Goal: Navigation & Orientation: Go to known website

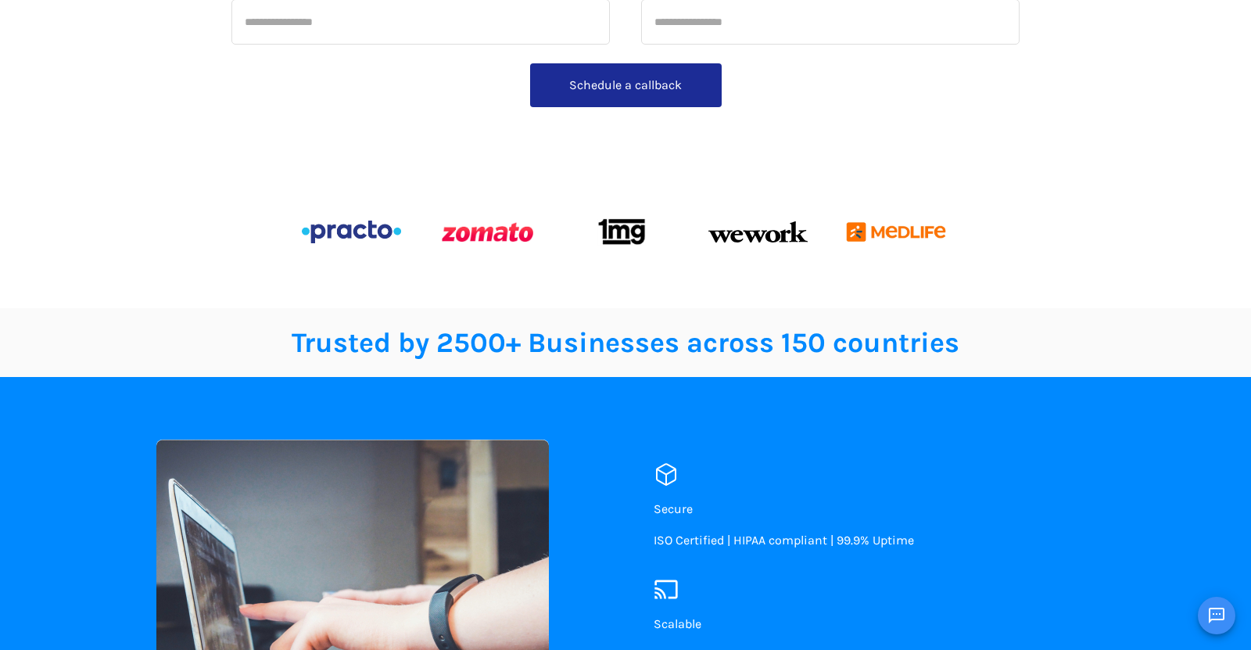
scroll to position [421, 0]
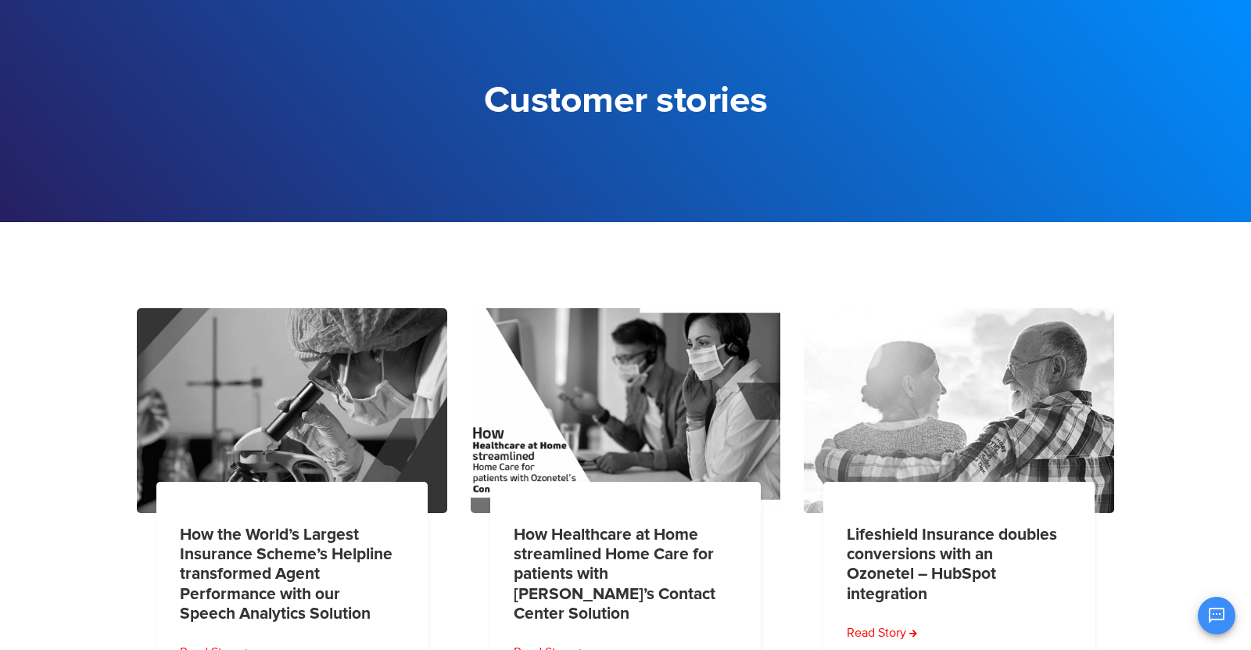
scroll to position [82, 0]
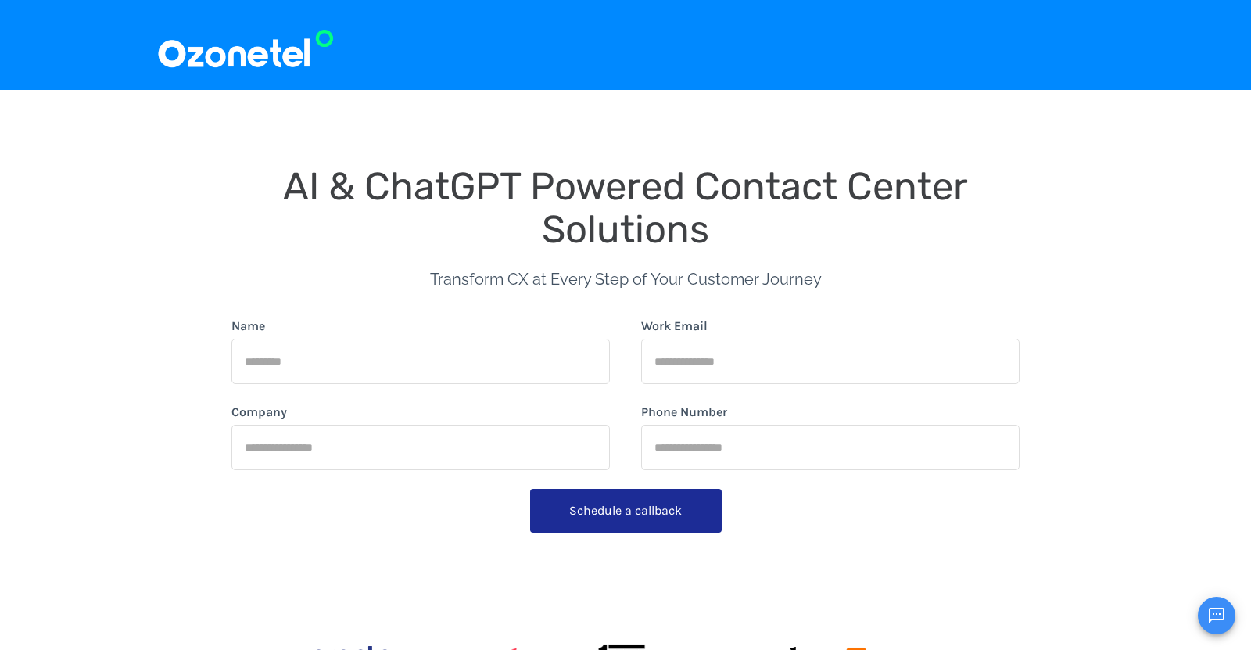
scroll to position [483, 0]
